Goal: Task Accomplishment & Management: Use online tool/utility

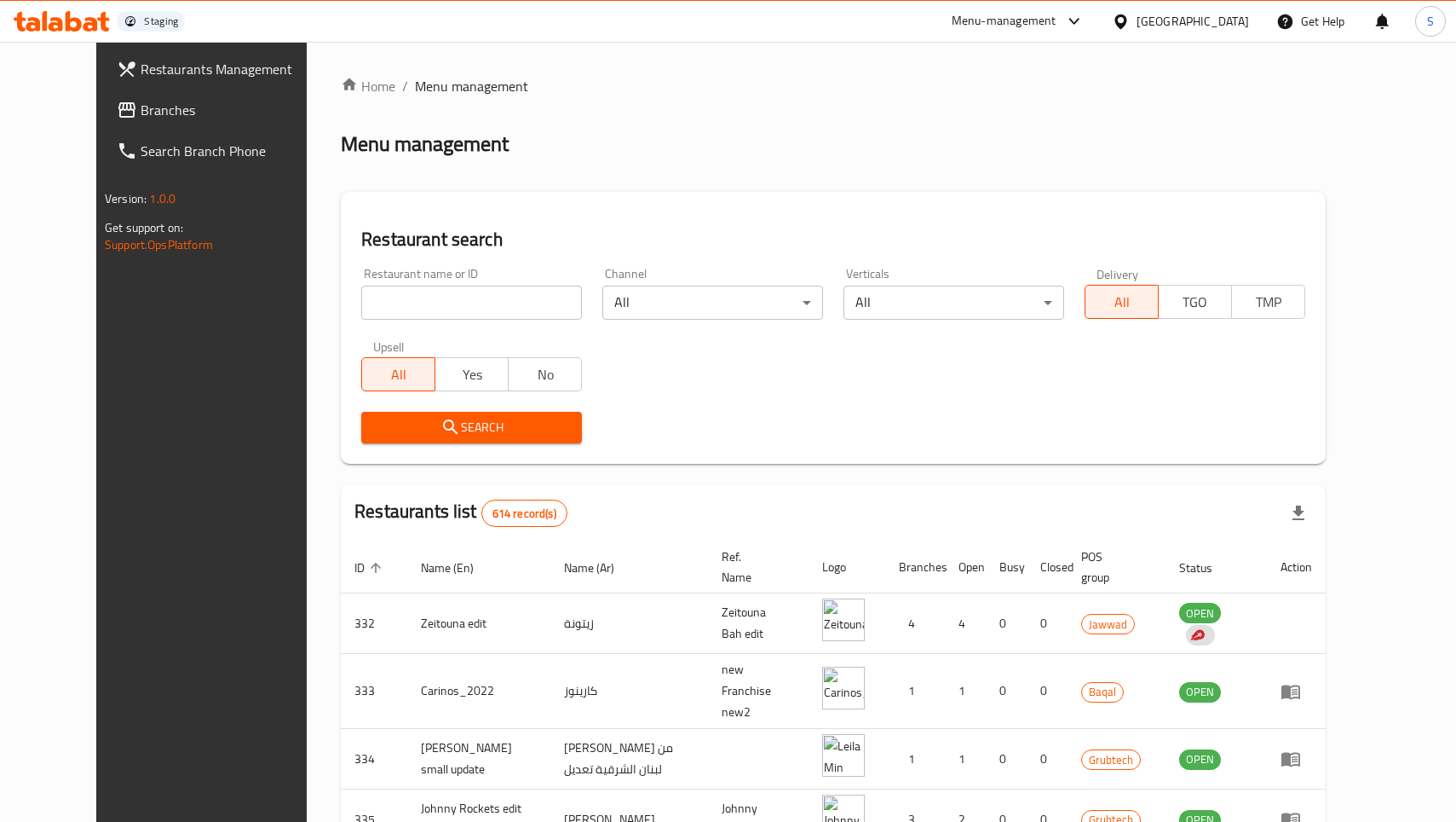
click at [1136, 22] on div at bounding box center [1124, 21] width 25 height 19
type input "kuwa"
click at [1071, 145] on div "Kuwait" at bounding box center [1121, 136] width 255 height 40
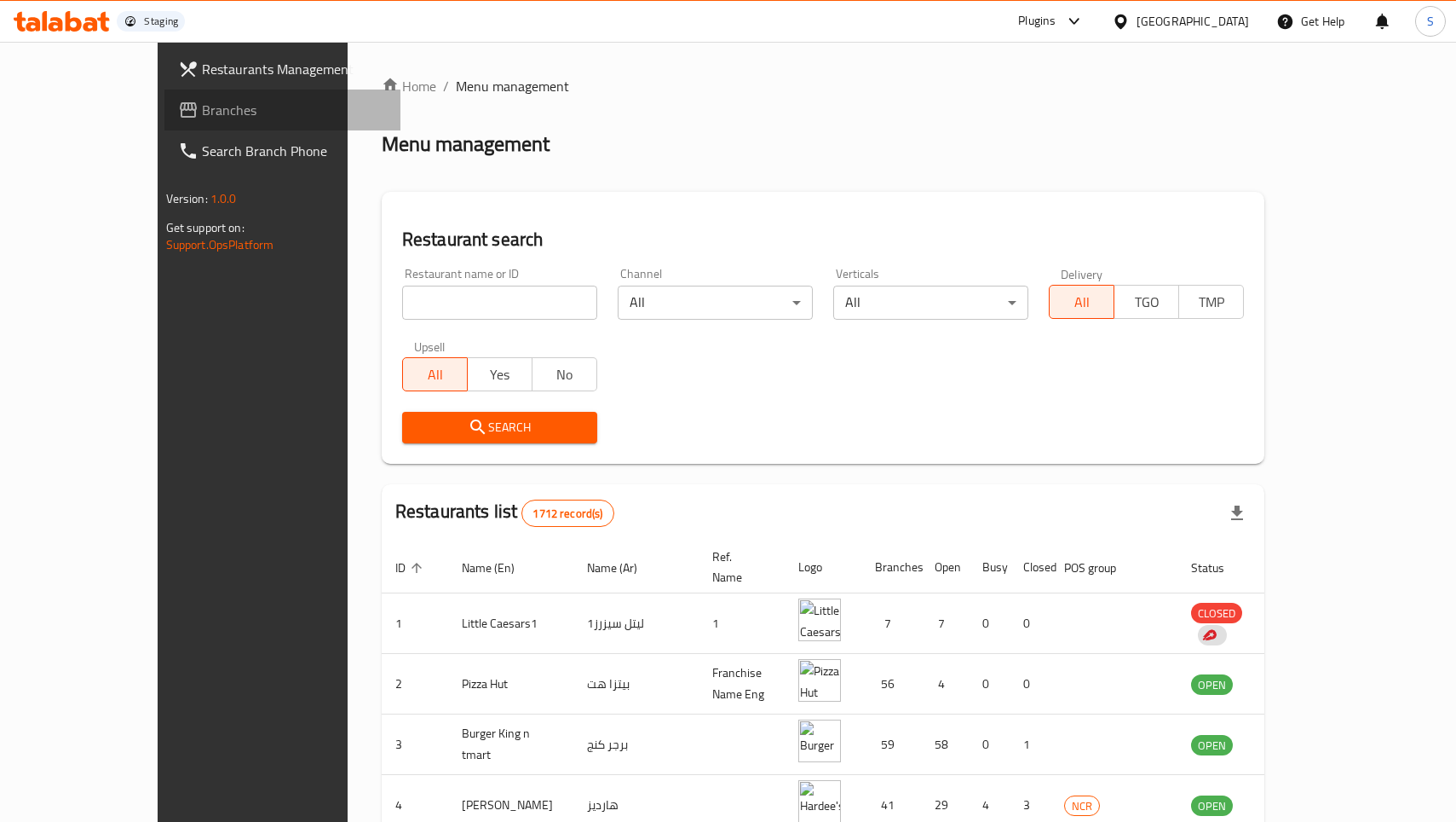
click at [202, 102] on span "Branches" at bounding box center [294, 110] width 185 height 21
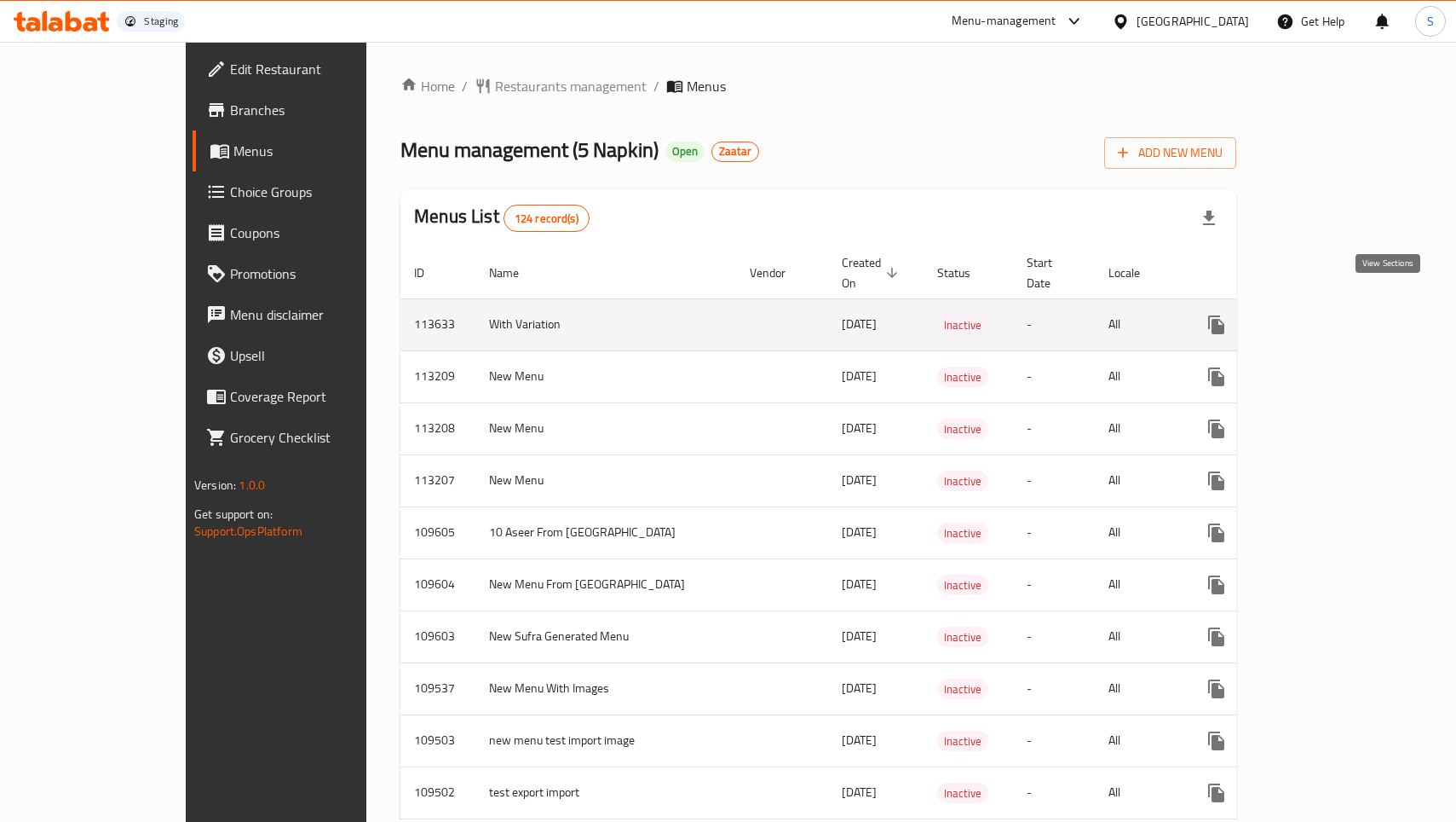
click at [1360, 305] on link "enhanced table" at bounding box center [1339, 325] width 41 height 41
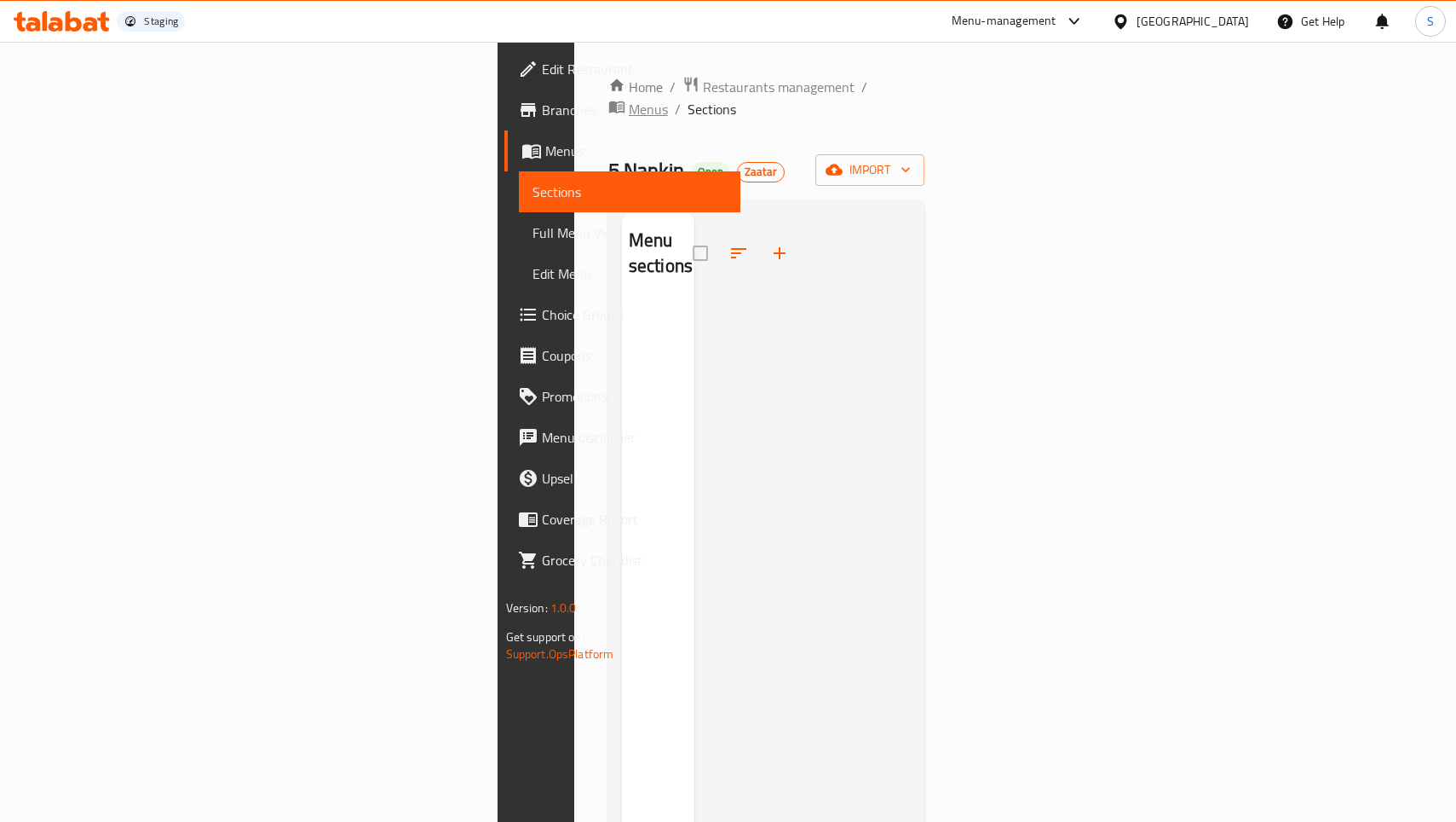
click at [609, 98] on icon "breadcrumb" at bounding box center [617, 107] width 17 height 17
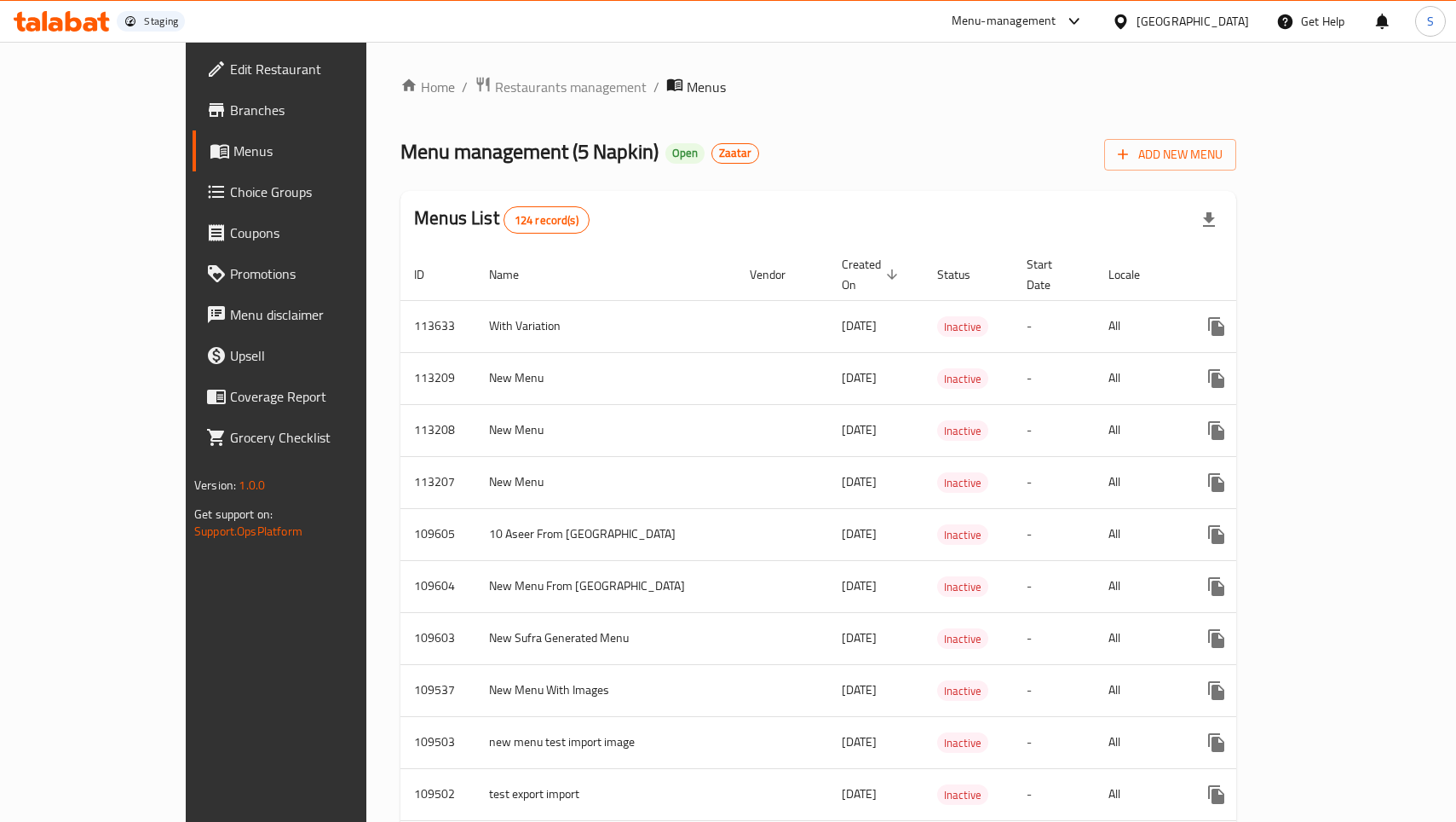
click at [1214, 21] on div "Kuwait" at bounding box center [1192, 21] width 113 height 19
type input "iraq"
click at [1068, 137] on div "[GEOGRAPHIC_DATA]" at bounding box center [1121, 136] width 255 height 40
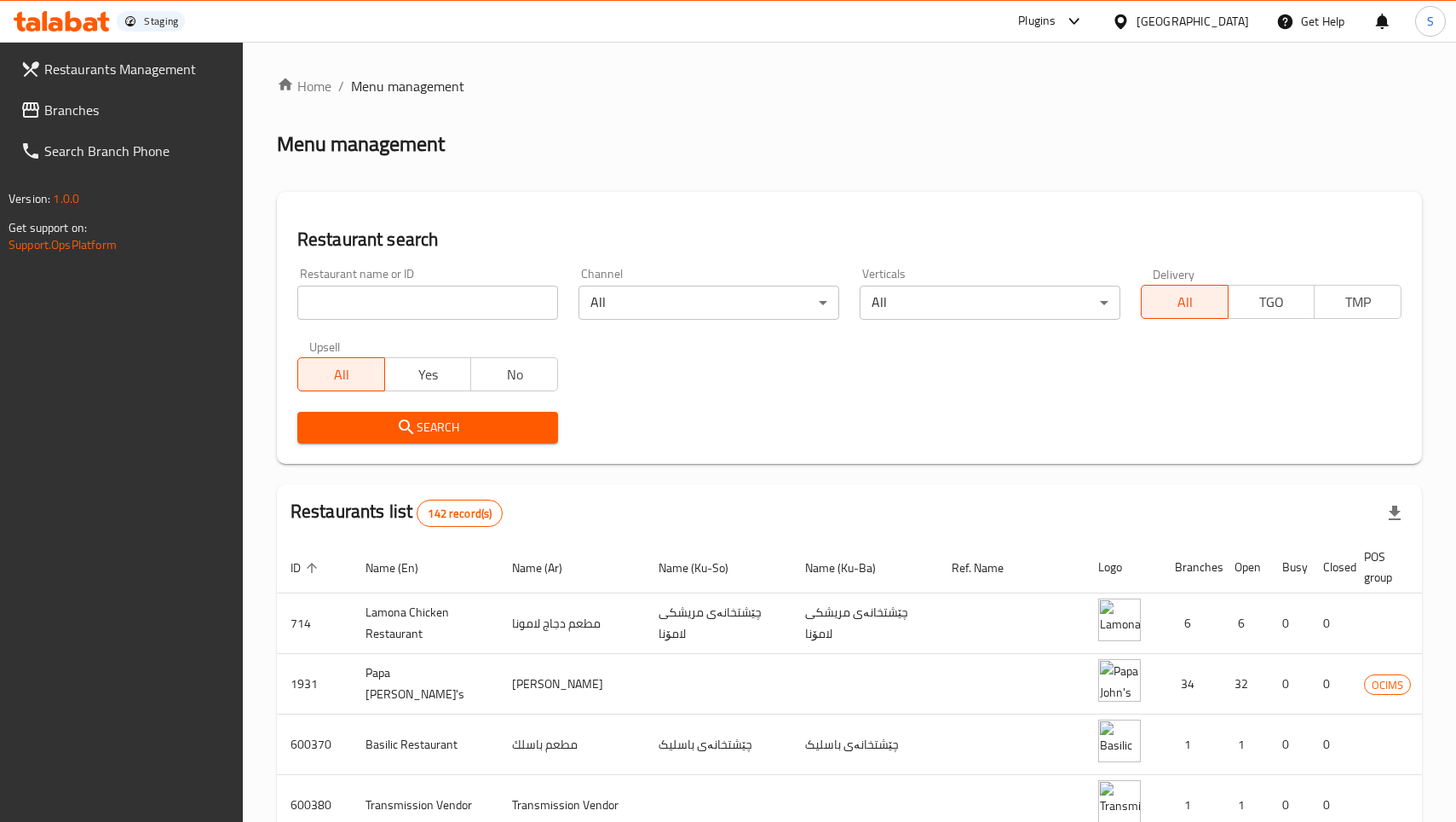
click at [486, 319] on input "search" at bounding box center [427, 303] width 260 height 34
paste input "600525"
type input "600525"
click button "Search" at bounding box center [427, 427] width 260 height 32
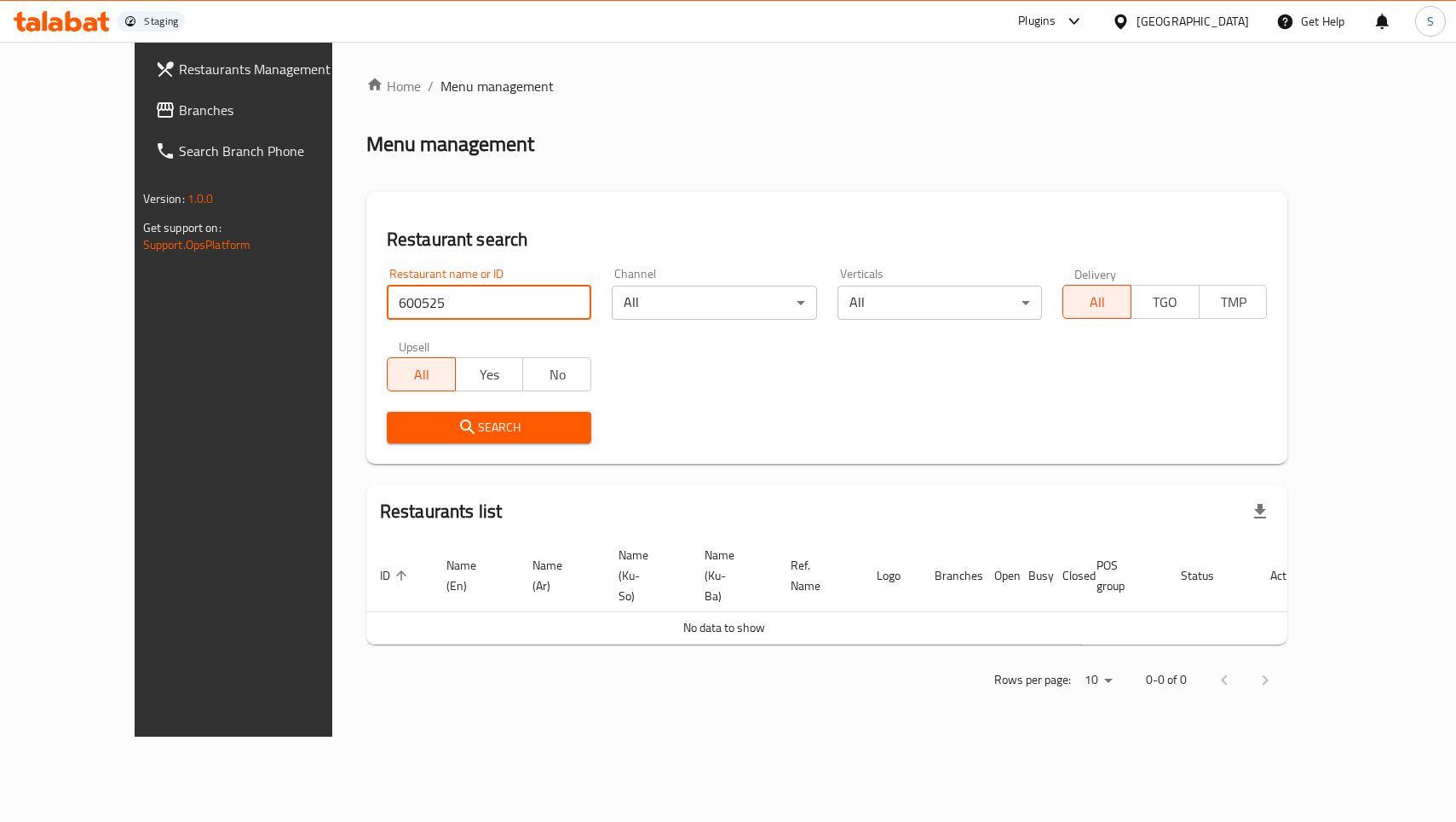
click at [179, 110] on span "Branches" at bounding box center [271, 110] width 185 height 21
